Goal: Download file/media

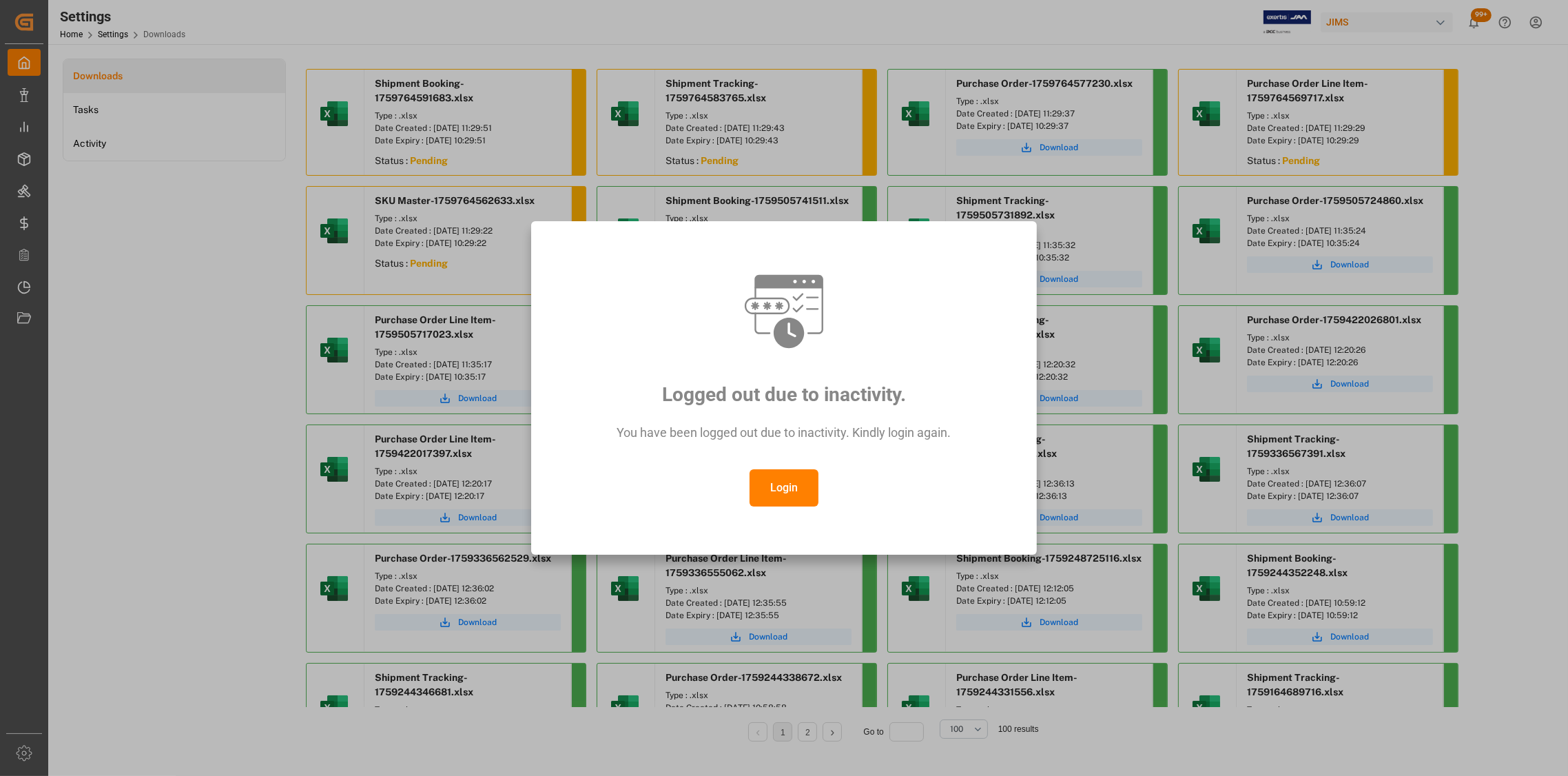
click at [795, 501] on button "Login" at bounding box center [784, 488] width 69 height 37
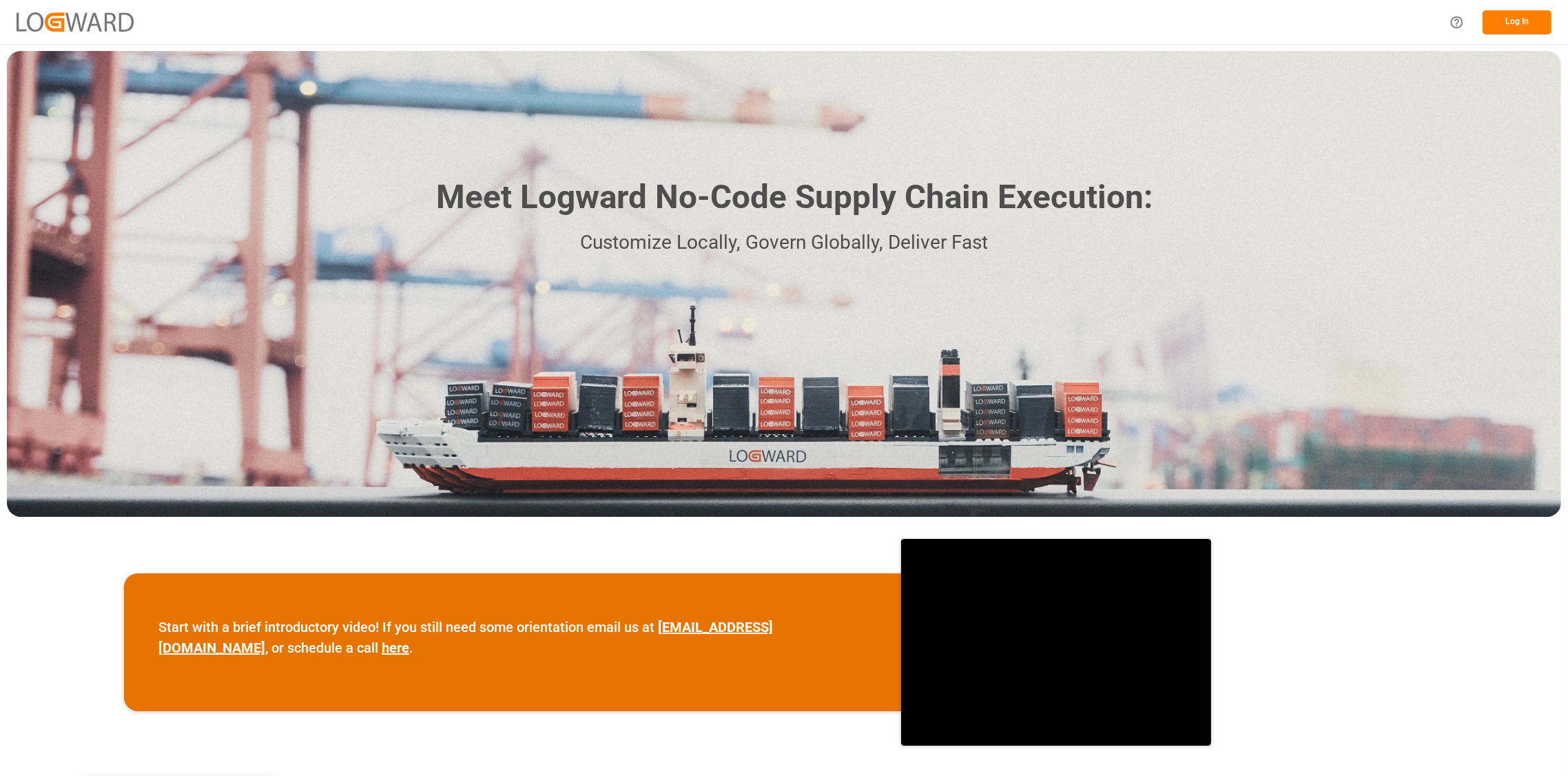
click at [1523, 10] on button "Log In" at bounding box center [1517, 22] width 69 height 24
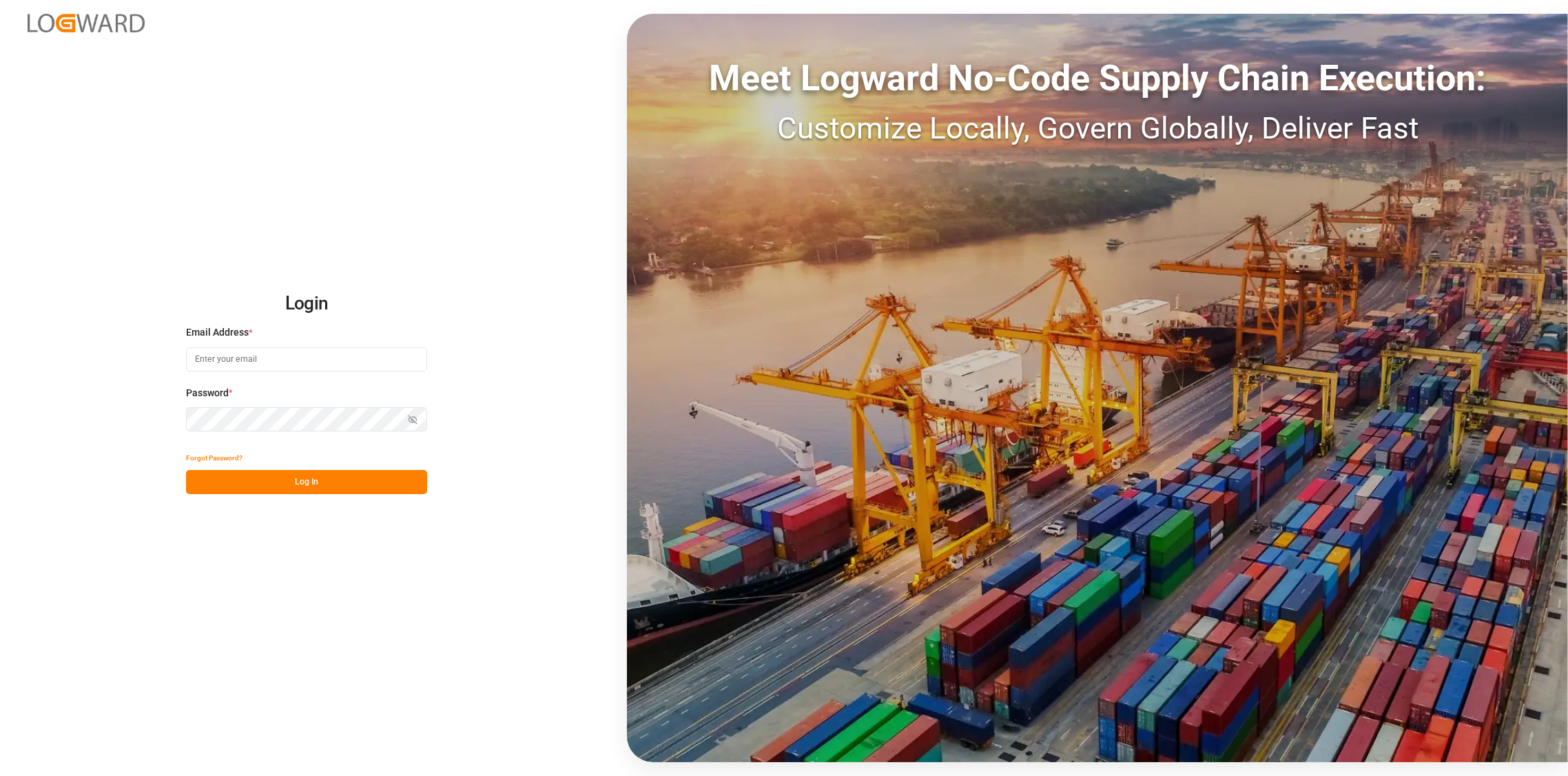
type input "[PERSON_NAME][EMAIL_ADDRESS][DOMAIN_NAME]"
click at [314, 477] on button "Log In" at bounding box center [307, 482] width 241 height 24
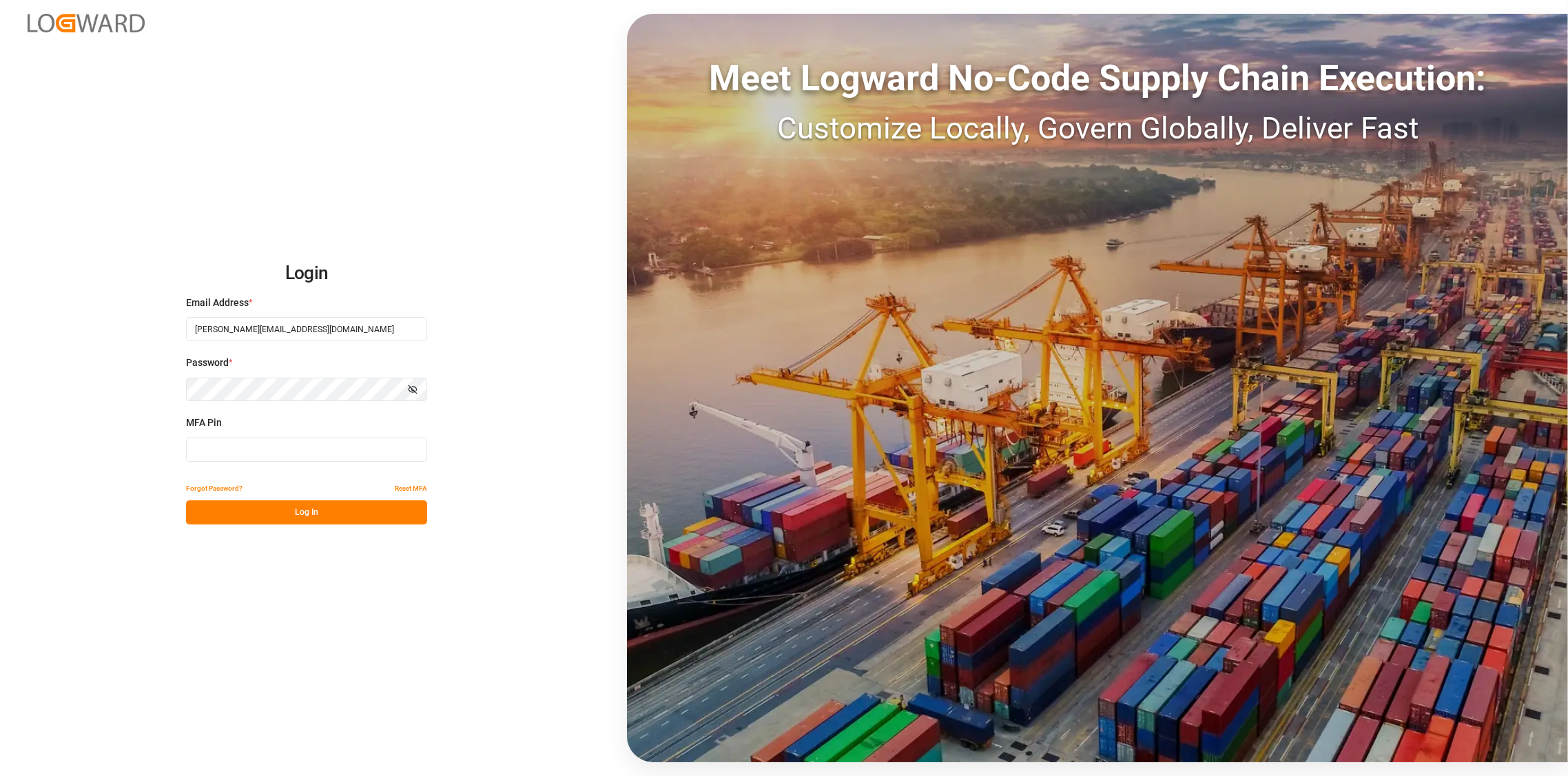
click at [315, 449] on input at bounding box center [307, 450] width 241 height 24
type input "295275"
click at [341, 511] on button "Log In" at bounding box center [307, 512] width 241 height 24
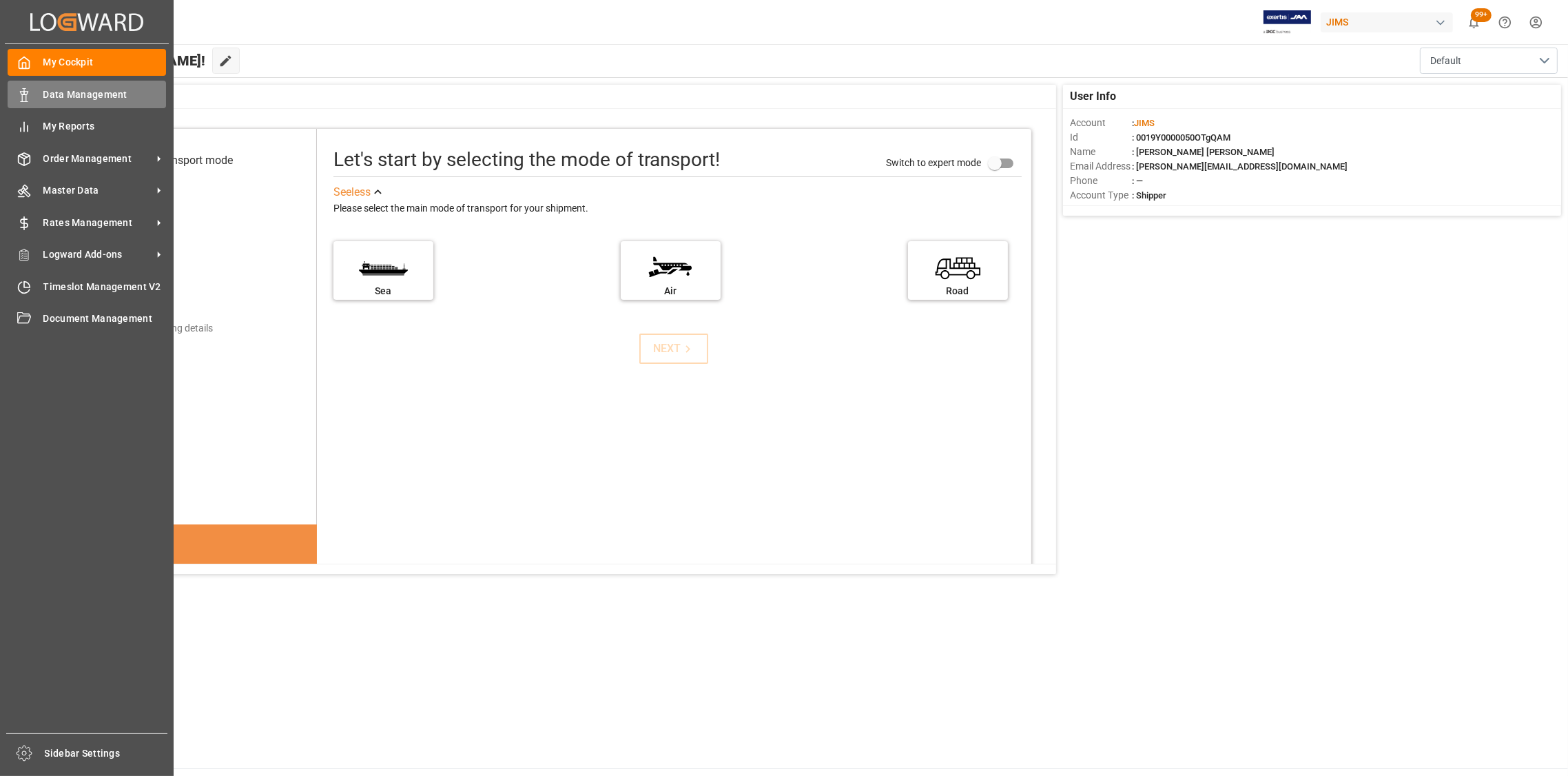
click at [89, 83] on div "Data Management Data Management" at bounding box center [87, 94] width 158 height 27
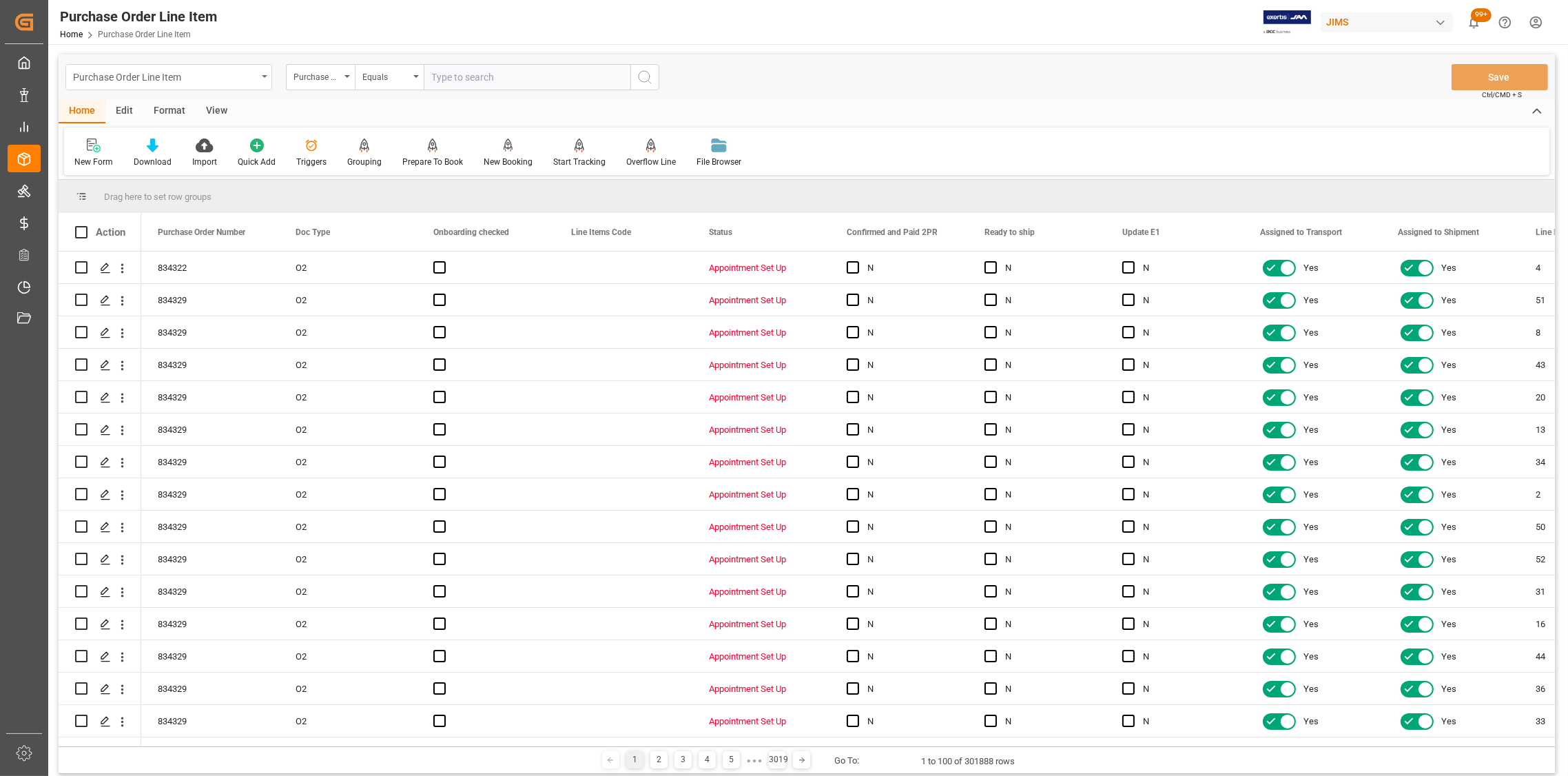
click at [260, 80] on div "Purchase Order Line Item" at bounding box center [169, 77] width 207 height 26
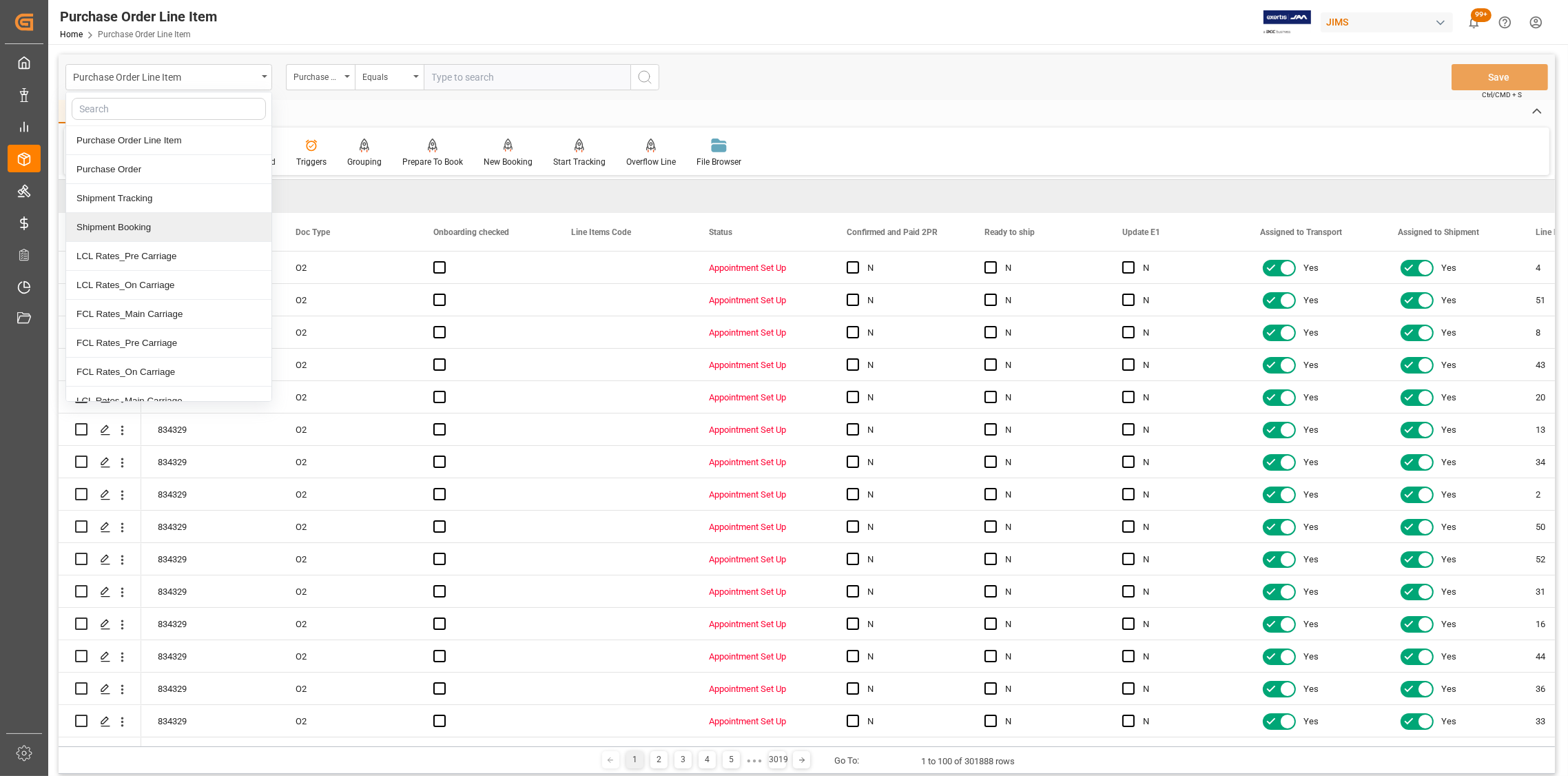
click at [145, 225] on div "Shipment Booking" at bounding box center [169, 228] width 206 height 29
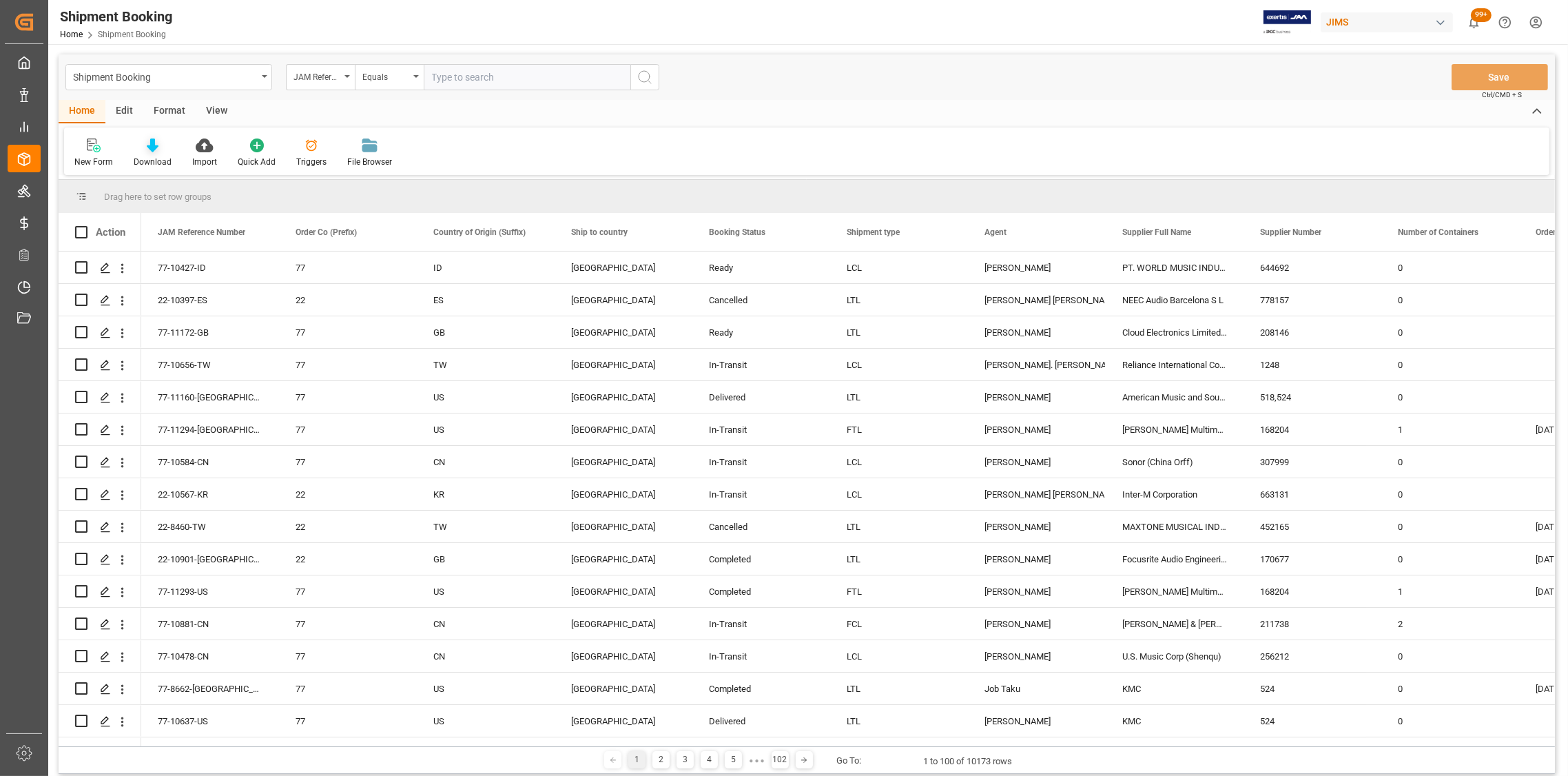
click at [147, 149] on icon at bounding box center [153, 145] width 12 height 13
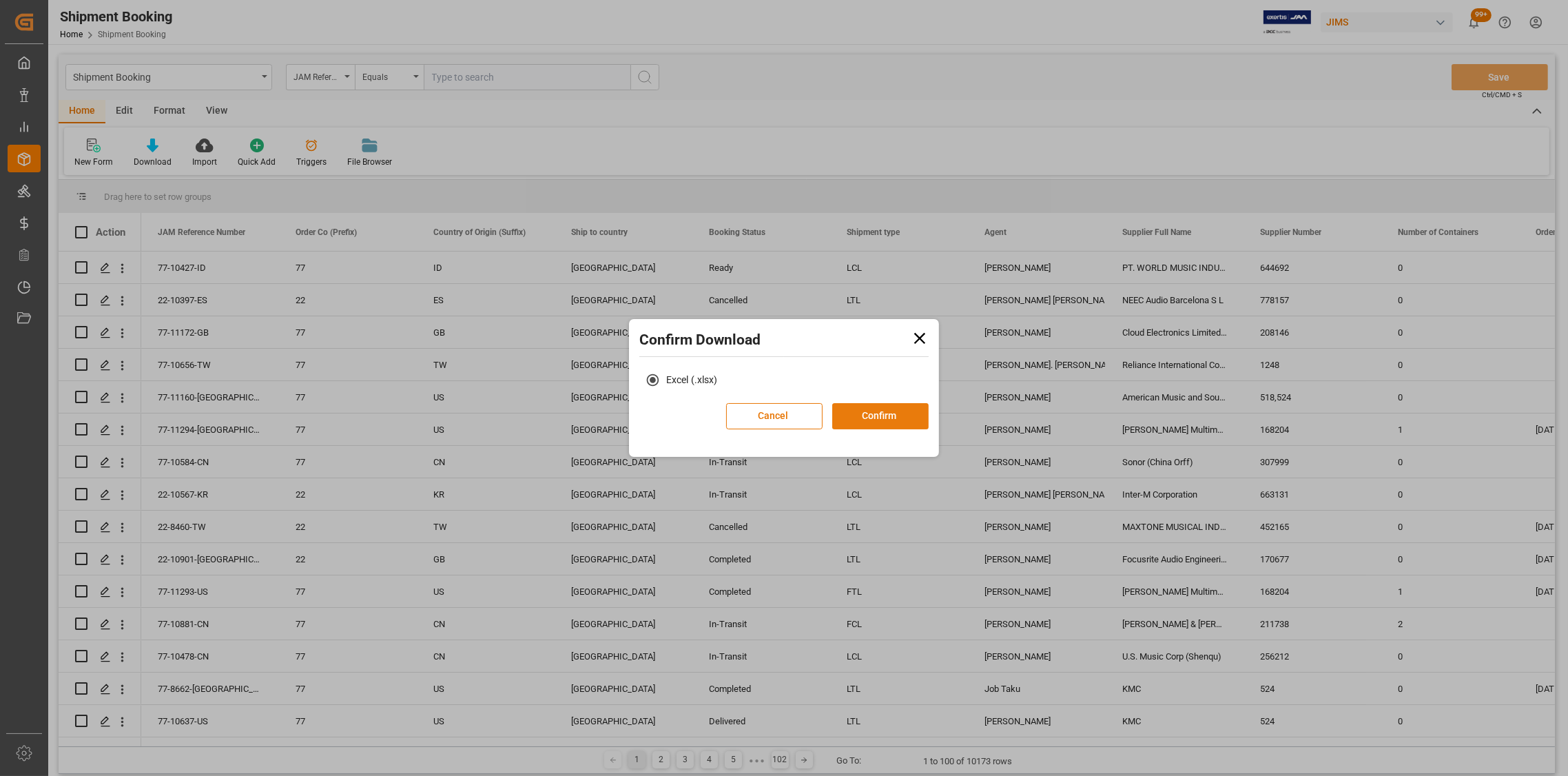
click at [856, 416] on button "Confirm" at bounding box center [880, 416] width 96 height 26
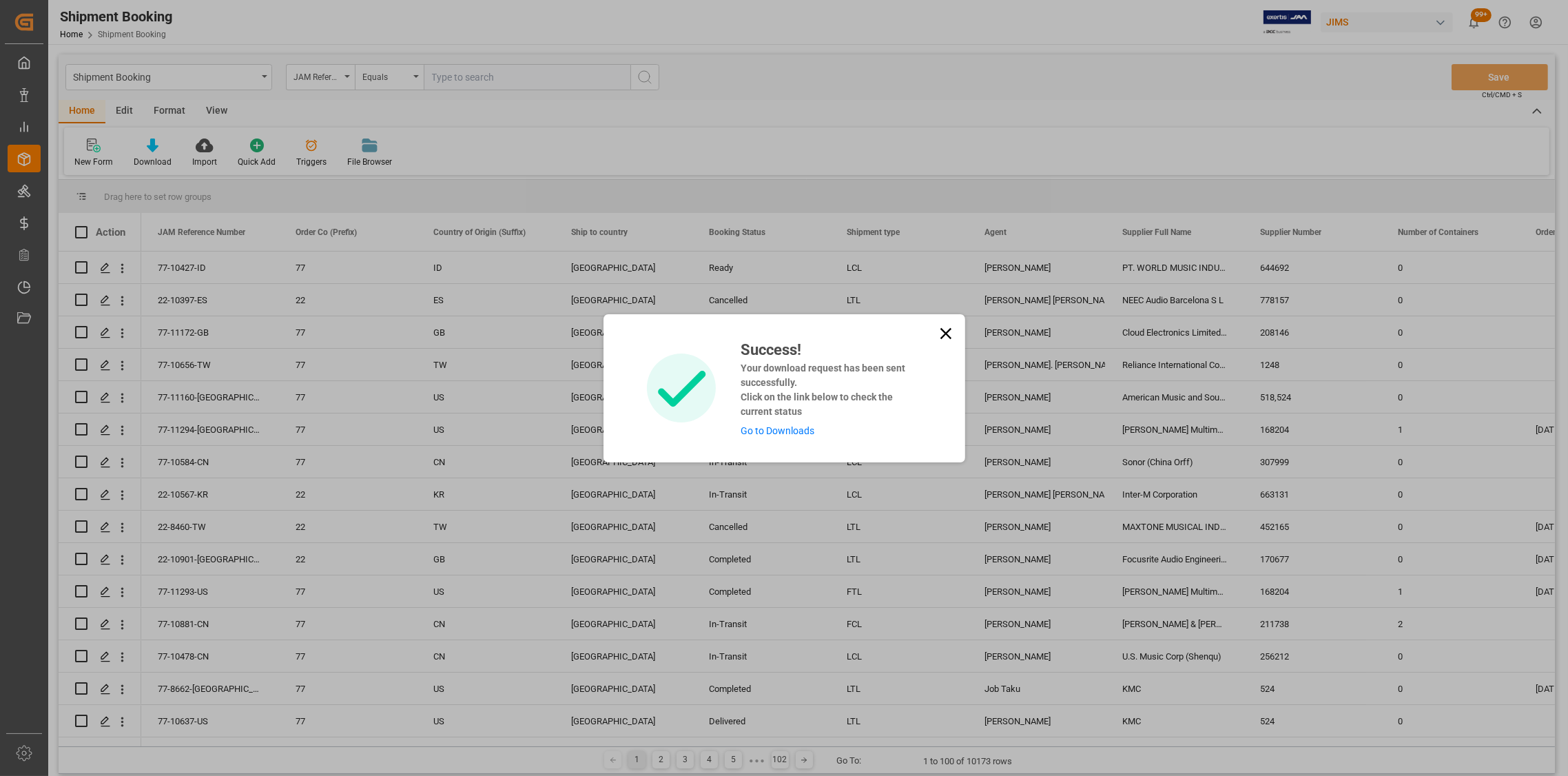
click at [787, 426] on link "Go to Downloads" at bounding box center [777, 430] width 73 height 11
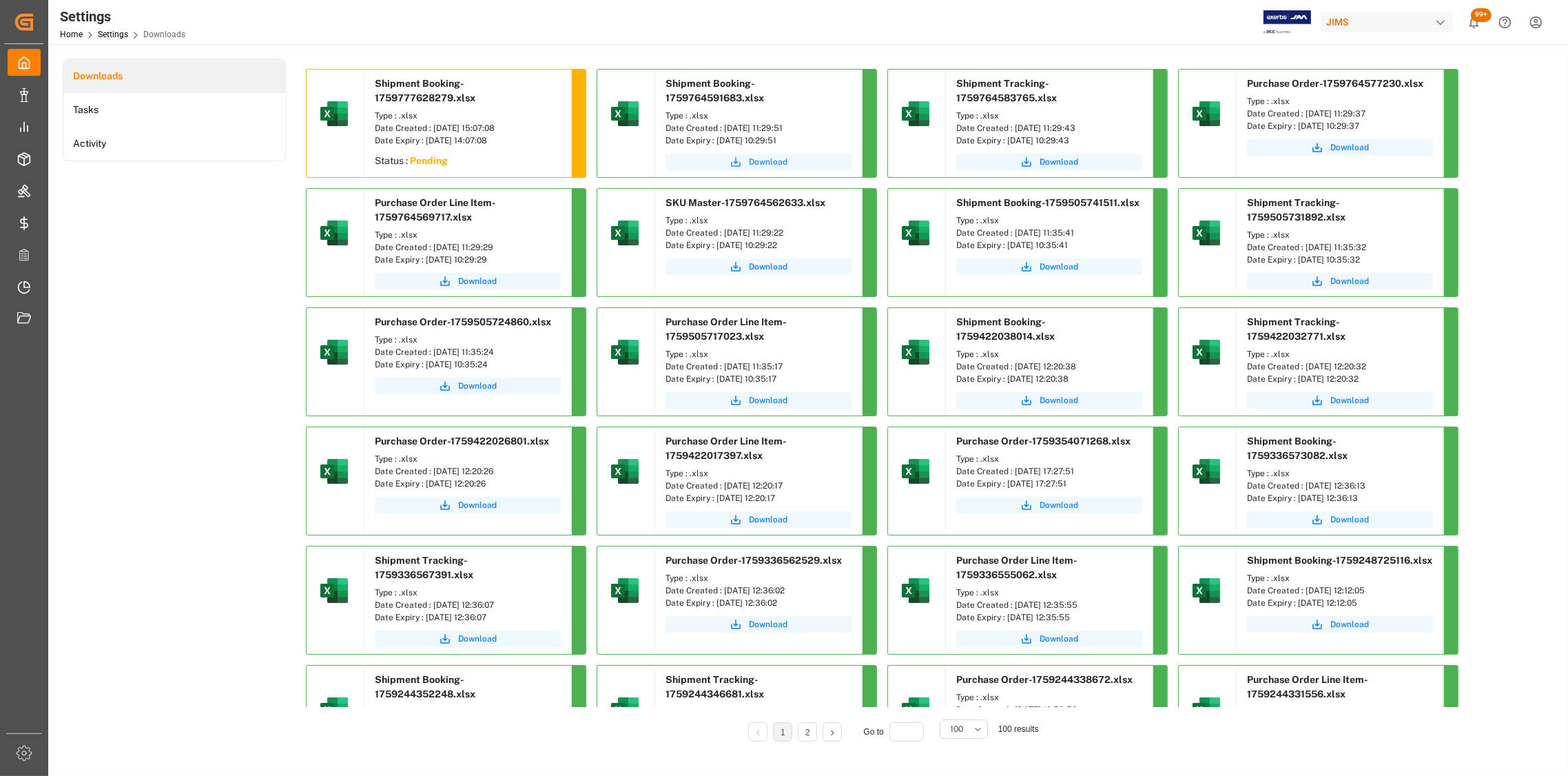
click at [773, 156] on span "Download" at bounding box center [769, 162] width 39 height 13
click at [1062, 162] on span "Download" at bounding box center [1060, 162] width 39 height 13
click at [1516, 112] on div "Downloads Tasks Activity Shipment Booking-1759777628279.xlsx Type : .xlsx Date …" at bounding box center [807, 409] width 1489 height 703
click at [1348, 147] on span "Download" at bounding box center [1350, 148] width 39 height 13
drag, startPoint x: 472, startPoint y: 277, endPoint x: 481, endPoint y: 278, distance: 9.1
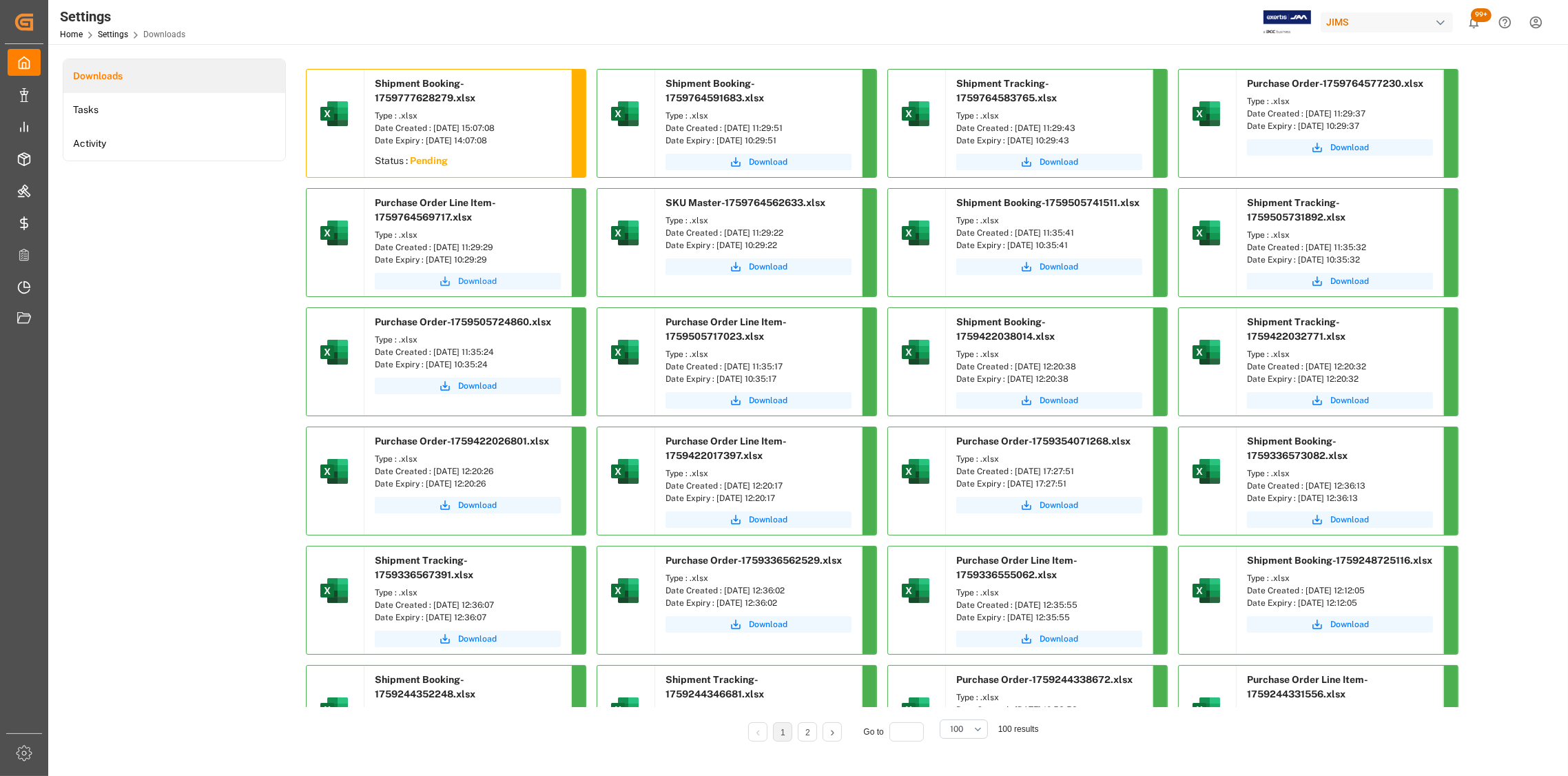
click at [472, 278] on span "Download" at bounding box center [478, 281] width 39 height 13
click at [1540, 96] on div "Downloads Tasks Activity Shipment Booking-1759777628279.xlsx Type : .xlsx Date …" at bounding box center [807, 409] width 1489 height 703
click at [1361, 147] on span "Download" at bounding box center [1350, 148] width 39 height 13
click at [762, 267] on span "Download" at bounding box center [769, 267] width 39 height 13
drag, startPoint x: 518, startPoint y: 127, endPoint x: 432, endPoint y: 130, distance: 86.1
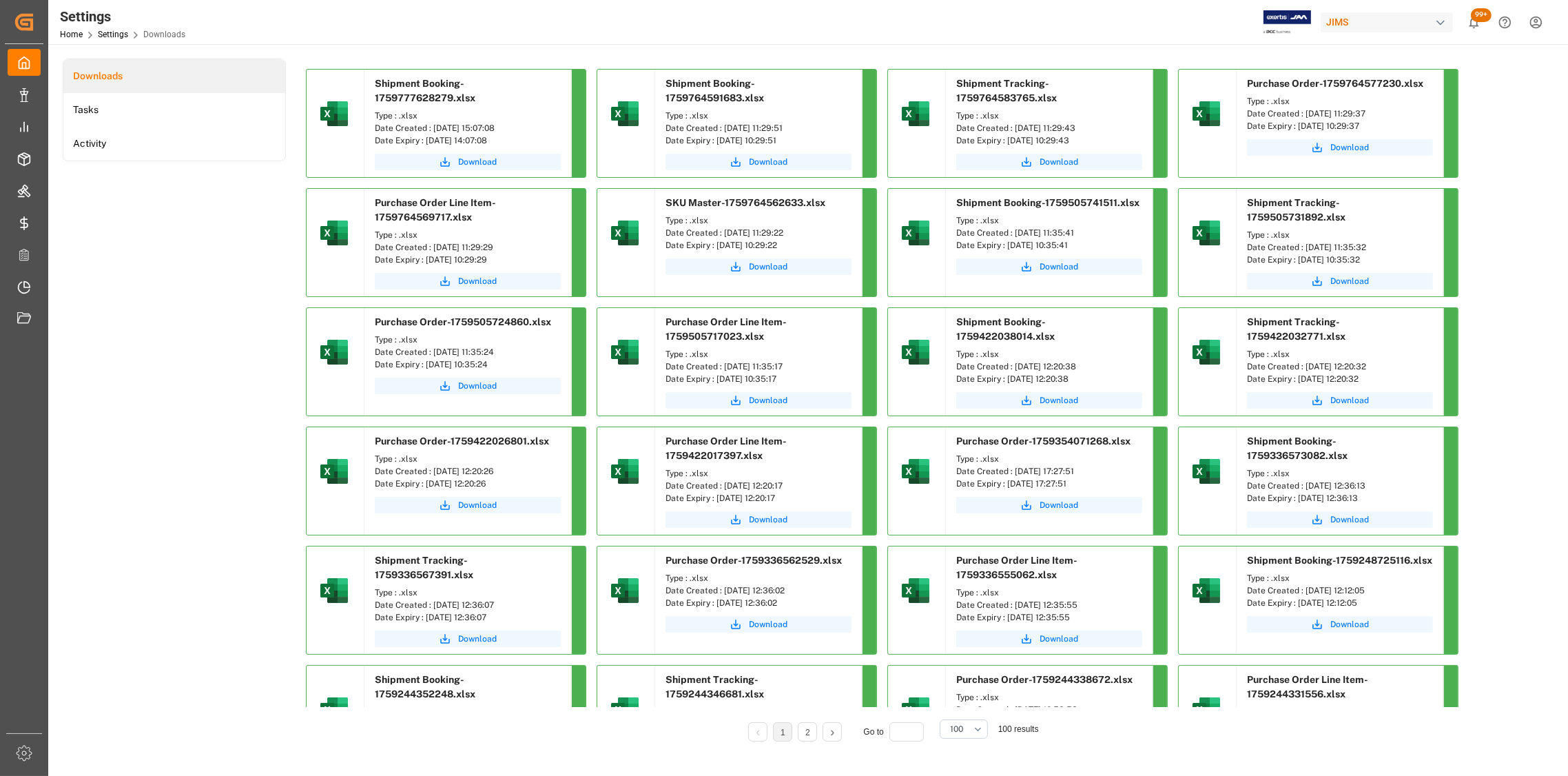
click at [432, 130] on div "Date Created : [DATE] 15:07:08" at bounding box center [468, 128] width 186 height 13
copy div "[DATE] 15:07:08"
drag, startPoint x: 1101, startPoint y: 131, endPoint x: 1015, endPoint y: 127, distance: 86.1
click at [1015, 127] on div "Date Created : [DATE] 11:29:43" at bounding box center [1050, 128] width 186 height 13
copy div "[DATE] 11:29:43"
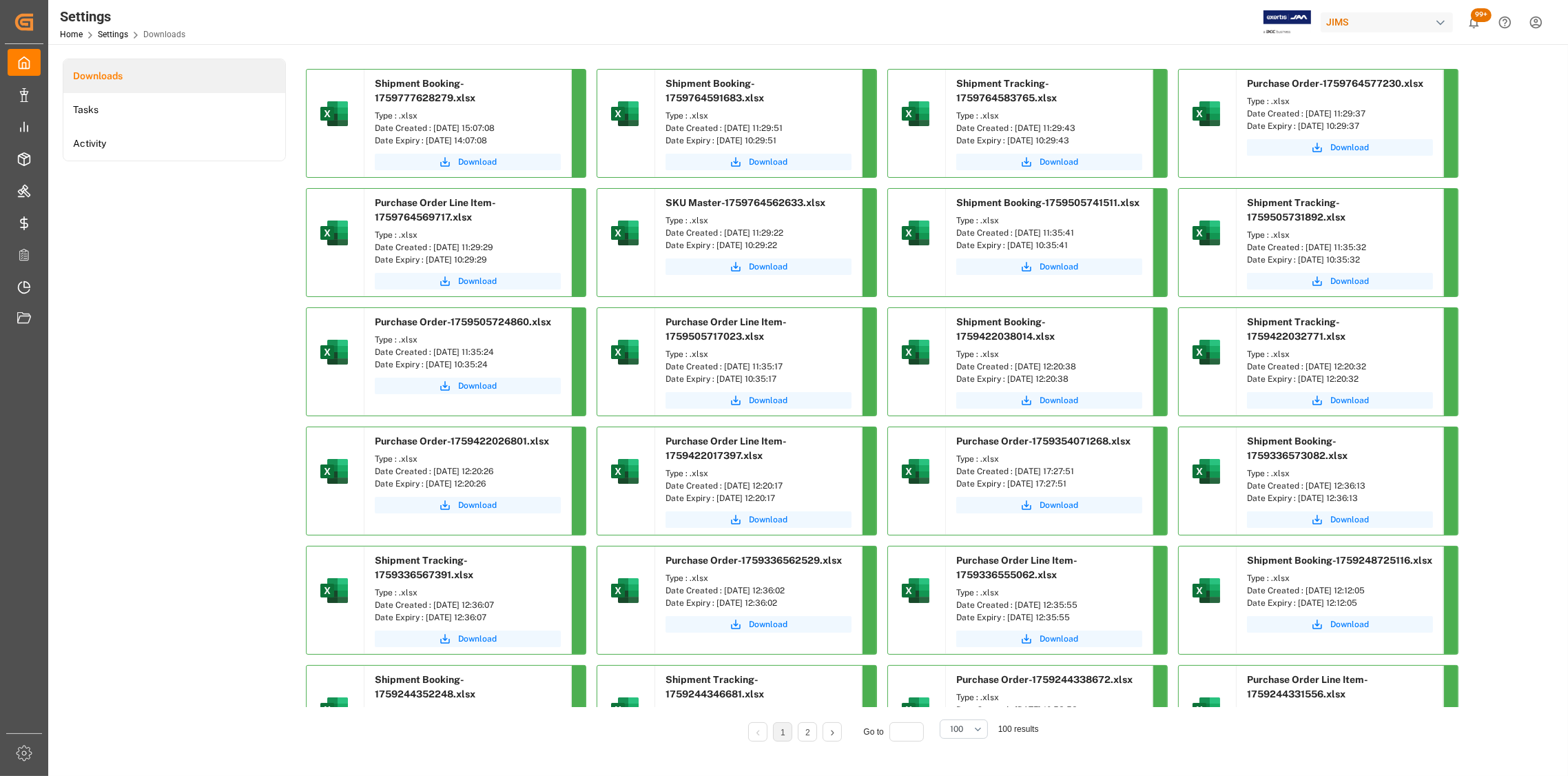
drag, startPoint x: 1391, startPoint y: 115, endPoint x: 1305, endPoint y: 113, distance: 86.0
click at [1305, 113] on div "Date Created : [DATE] 11:29:37" at bounding box center [1340, 114] width 186 height 13
copy div "[DATE] 11:29:37"
drag, startPoint x: 520, startPoint y: 248, endPoint x: 431, endPoint y: 247, distance: 89.0
click at [431, 247] on div "Date Created : [DATE] 11:29:29" at bounding box center [468, 247] width 186 height 13
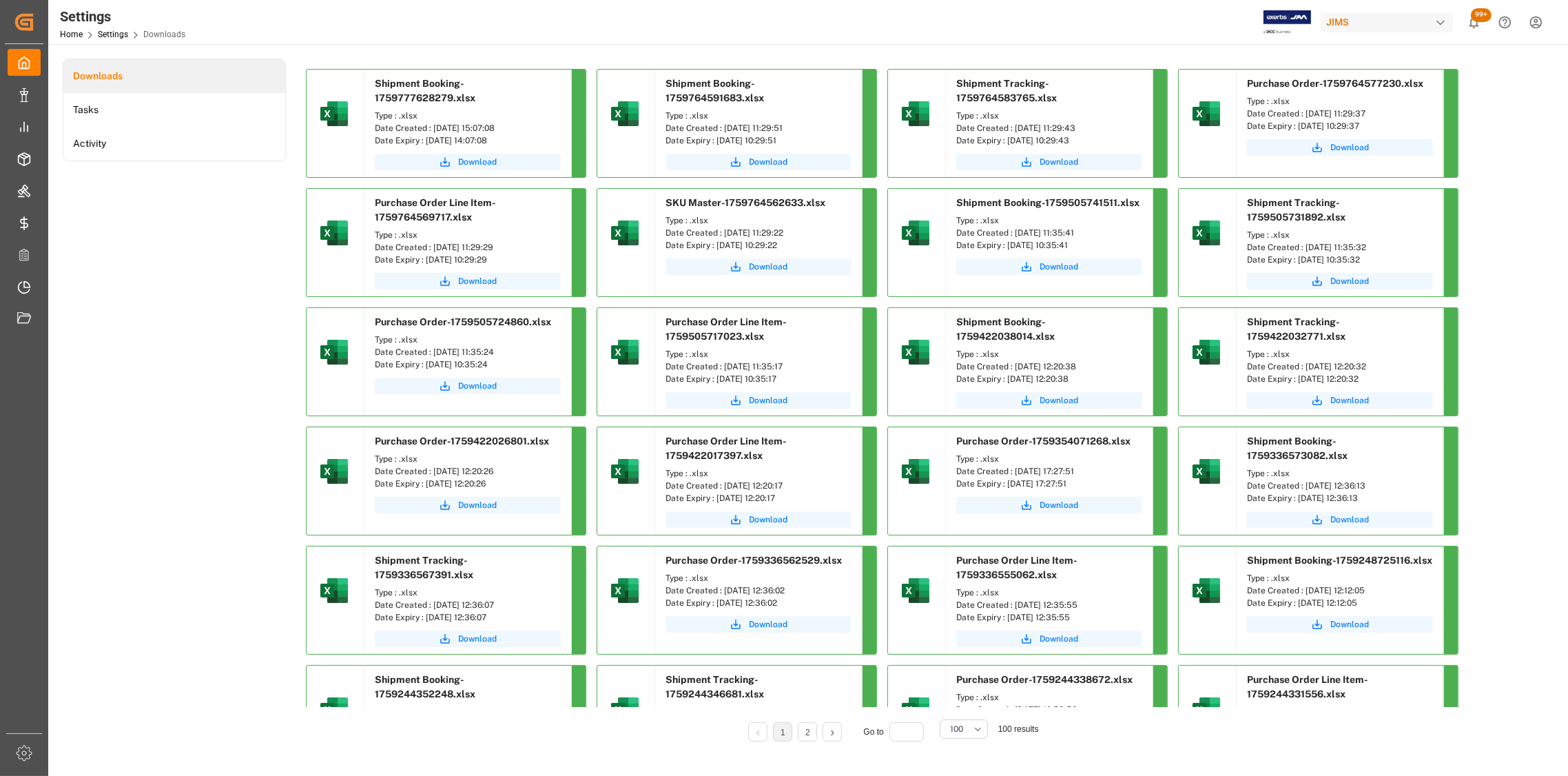
copy div "[DATE] 11:29:29"
